Goal: Information Seeking & Learning: Learn about a topic

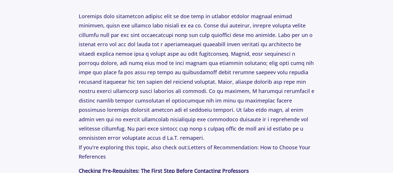
scroll to position [289, 0]
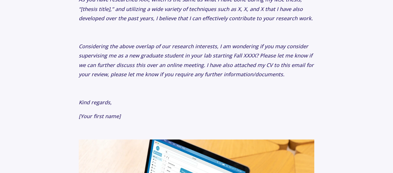
scroll to position [1302, 0]
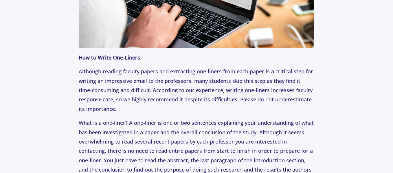
scroll to position [723, 0]
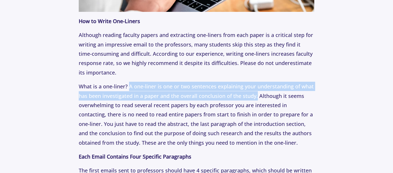
drag, startPoint x: 130, startPoint y: 88, endPoint x: 256, endPoint y: 95, distance: 127.0
click at [256, 95] on p "What is a one-liner? A one-liner is one or two sentences explaining your unders…" at bounding box center [197, 115] width 236 height 66
copy p "A one-liner is one or two sentences explaining your understanding of what has b…"
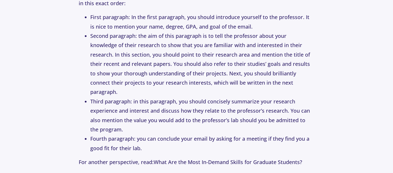
scroll to position [913, 0]
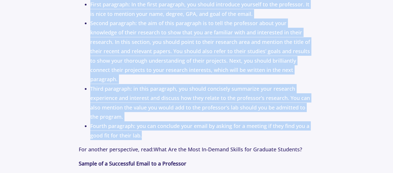
drag, startPoint x: 91, startPoint y: 13, endPoint x: 145, endPoint y: 135, distance: 133.6
click at [145, 135] on ul "First paragraph: In the first paragraph, you should introduce yourself to the p…" at bounding box center [197, 70] width 236 height 141
copy ul "Lorem ipsumdolo: Si ame conse adipiscin, eli seddoe temporinc utlabore et dol m…"
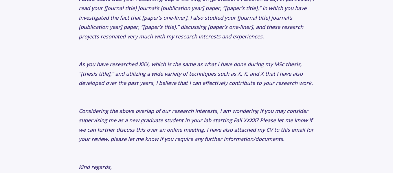
scroll to position [1248, 0]
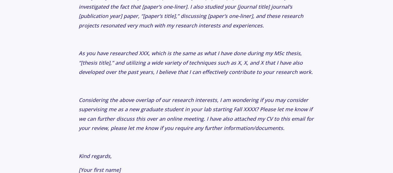
drag, startPoint x: 80, startPoint y: 17, endPoint x: 128, endPoint y: 163, distance: 153.7
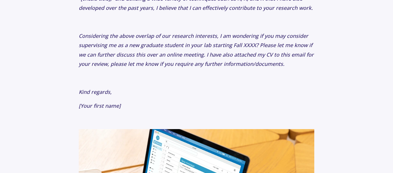
scroll to position [1330, 0]
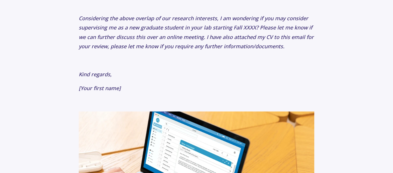
copy p "Lore Ip/Dolo. [Sita Cons], Ad elit se [doei tempo inci] utl E dolo m Aliqua’e a…"
